Goal: Use online tool/utility: Utilize a website feature to perform a specific function

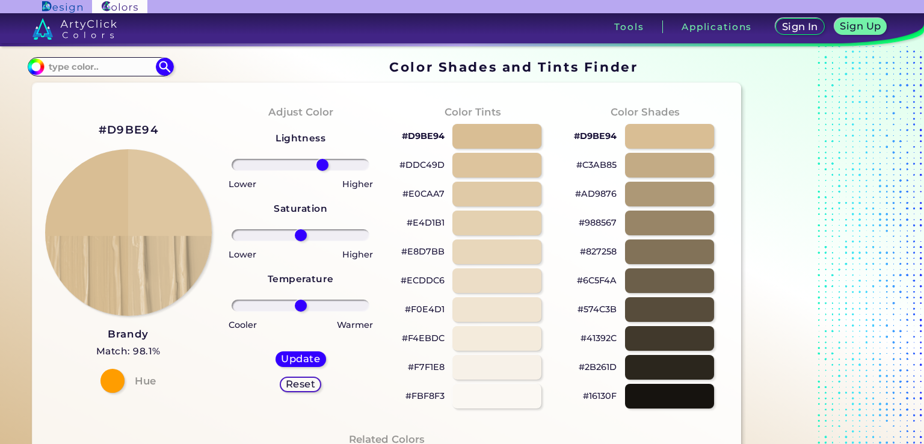
drag, startPoint x: 0, startPoint y: 0, endPoint x: 421, endPoint y: 155, distance: 448.6
click at [369, 159] on input "range" at bounding box center [301, 165] width 138 height 12
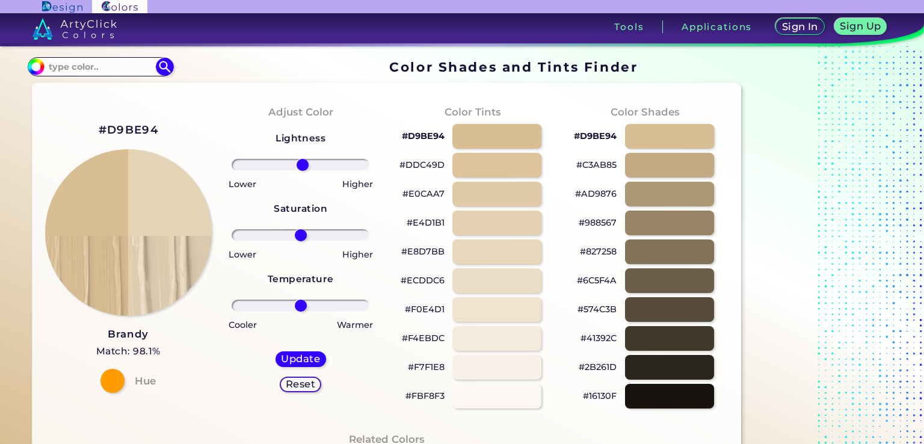
type input "3"
click at [303, 161] on input "range" at bounding box center [301, 165] width 138 height 12
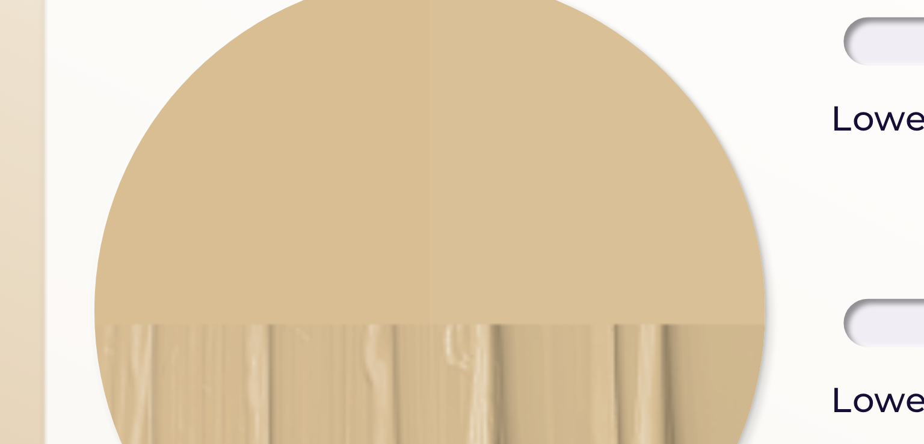
click at [77, 217] on img at bounding box center [129, 233] width 168 height 168
click at [72, 216] on img at bounding box center [129, 233] width 168 height 168
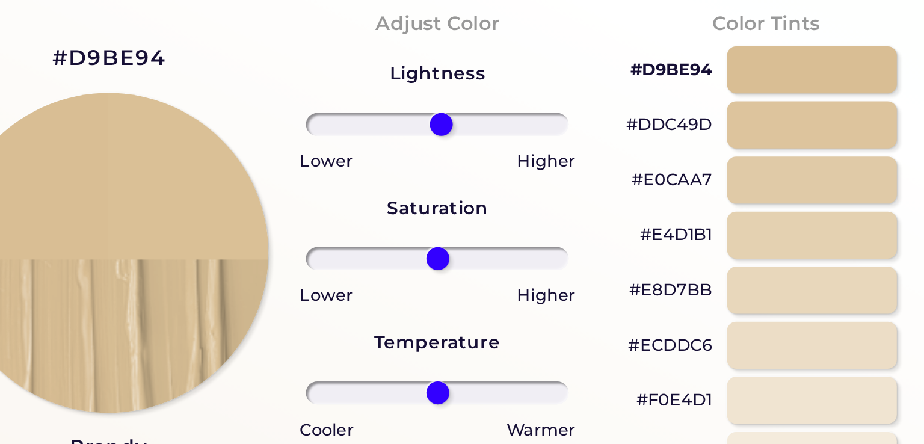
scroll to position [1, 0]
